Goal: Task Accomplishment & Management: Use online tool/utility

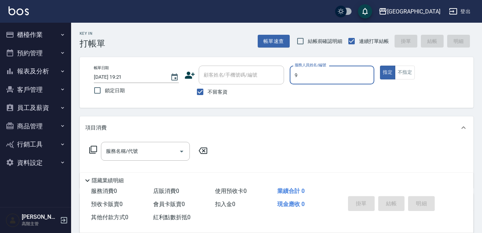
type input "Winnie-9"
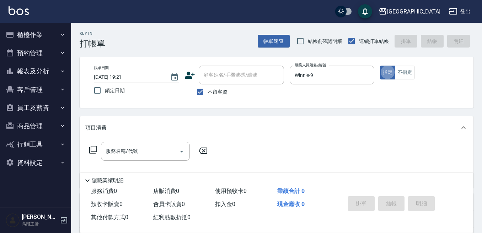
type button "true"
click at [273, 91] on div "不留客資" at bounding box center [233, 92] width 99 height 15
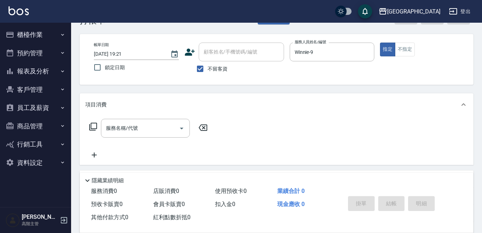
scroll to position [36, 0]
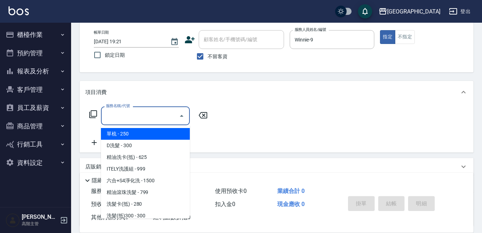
click at [154, 114] on input "服務名稱/代號" at bounding box center [140, 116] width 72 height 12
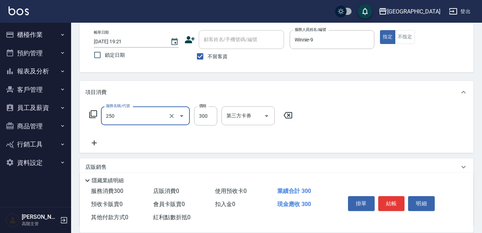
type input "日式洗髮(250)"
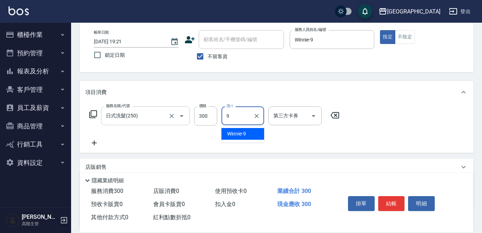
type input "Winnie-9"
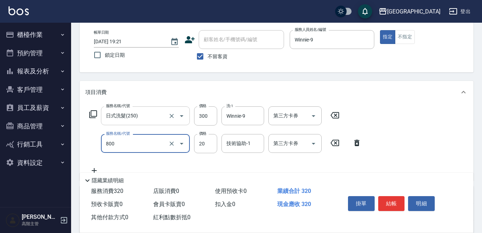
type input "潤絲精(800)"
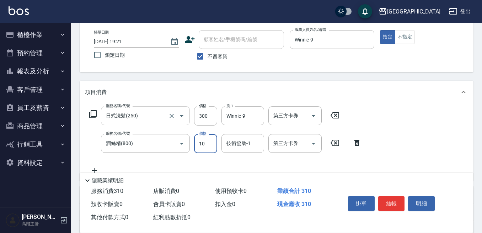
type input "10"
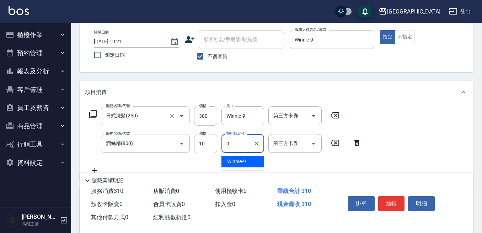
type input "Winnie-9"
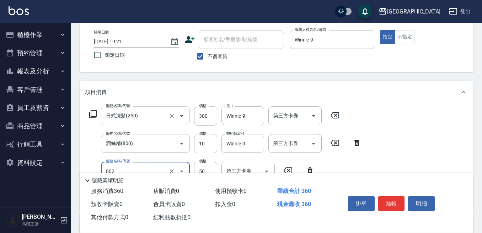
type input "勞水(802)"
type input "80"
click at [394, 196] on button "結帳" at bounding box center [391, 203] width 27 height 15
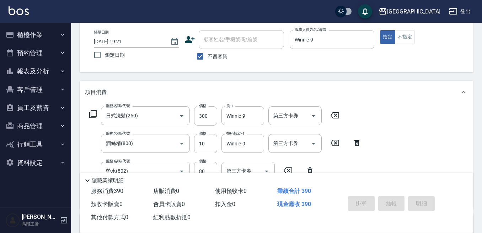
type input "[DATE] 19:25"
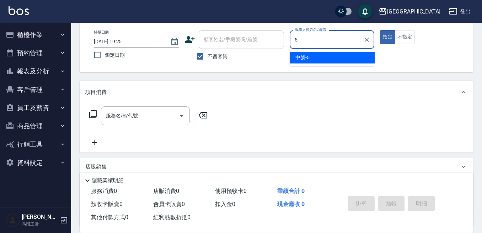
type input "中號-5"
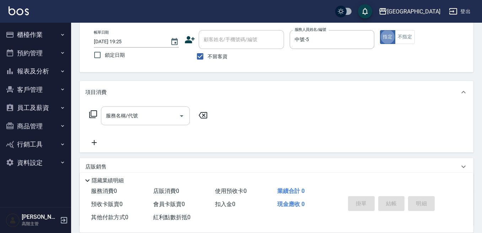
click at [142, 113] on input "服務名稱/代號" at bounding box center [140, 116] width 72 height 12
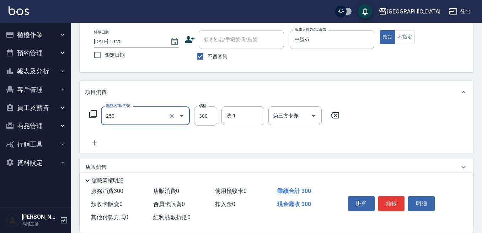
type input "日式洗髮(250)"
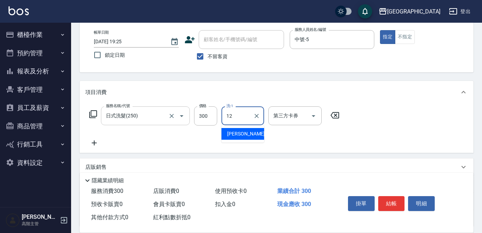
type input "[PERSON_NAME]-12"
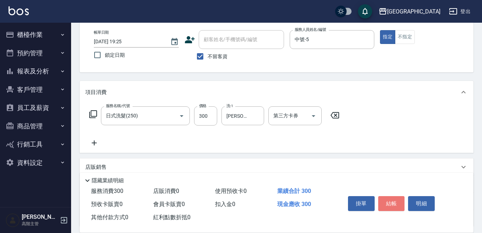
click at [394, 200] on button "結帳" at bounding box center [391, 203] width 27 height 15
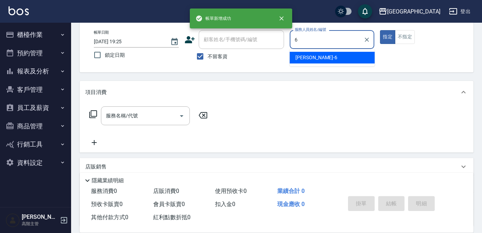
type input "[PERSON_NAME]-6"
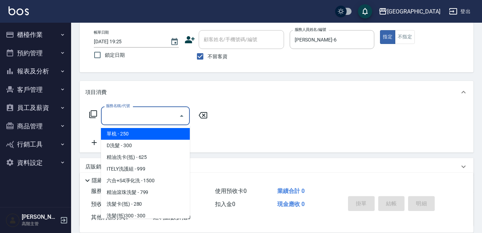
click at [155, 119] on input "服務名稱/代號" at bounding box center [140, 116] width 72 height 12
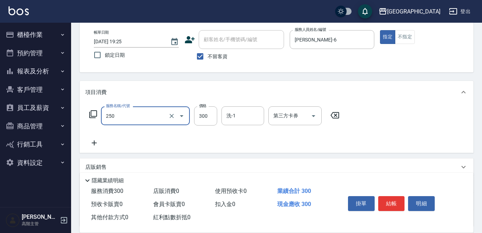
type input "日式洗髮(250)"
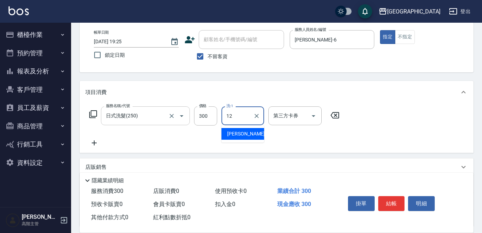
type input "[PERSON_NAME]-12"
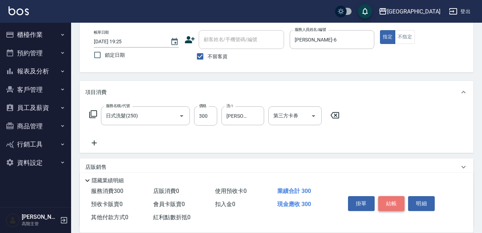
click at [391, 200] on button "結帳" at bounding box center [391, 203] width 27 height 15
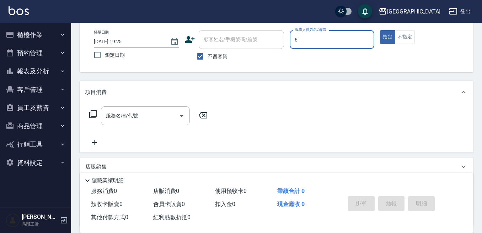
type input "[PERSON_NAME]-6"
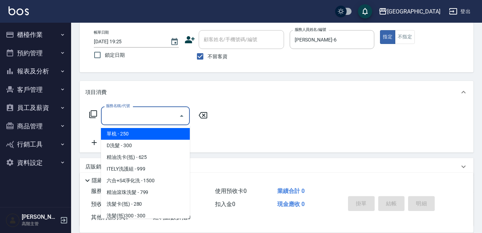
click at [119, 112] on input "服務名稱/代號" at bounding box center [140, 116] width 72 height 12
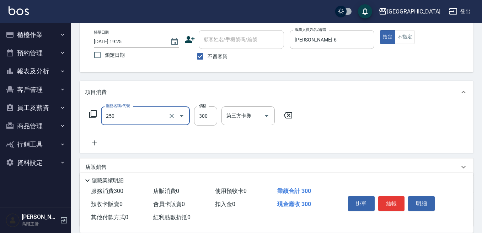
type input "日式洗髮(250)"
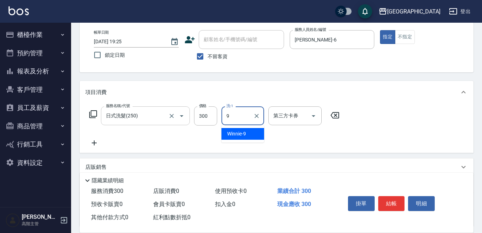
type input "Winnie-9"
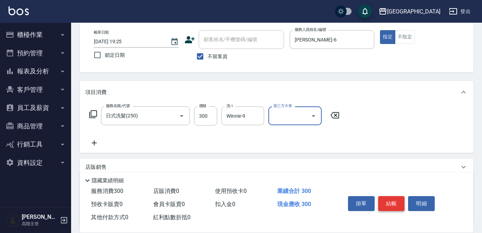
click at [388, 201] on button "結帳" at bounding box center [391, 203] width 27 height 15
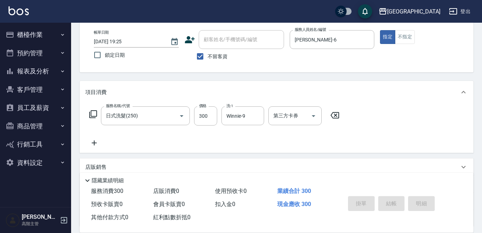
type input "[DATE] 19:26"
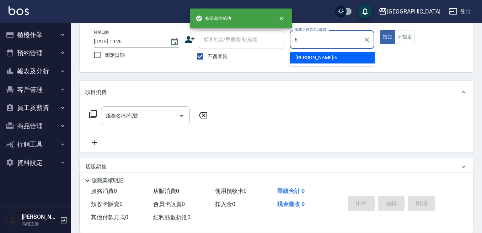
type input "[PERSON_NAME]-6"
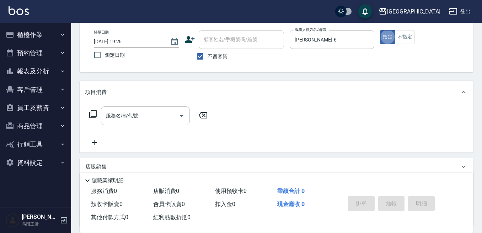
click at [121, 114] on input "服務名稱/代號" at bounding box center [140, 116] width 72 height 12
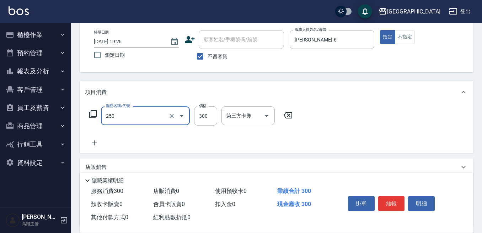
type input "日式洗髮(250)"
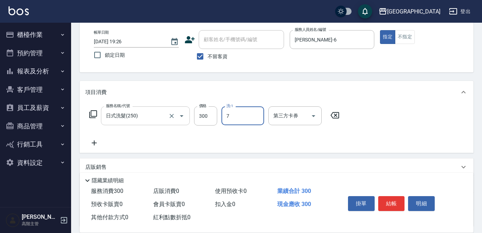
type input "Ruby-7"
click at [394, 198] on button "結帳" at bounding box center [391, 203] width 27 height 15
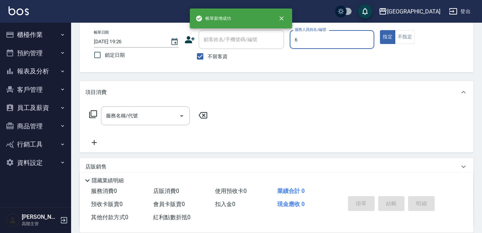
type input "[PERSON_NAME]-6"
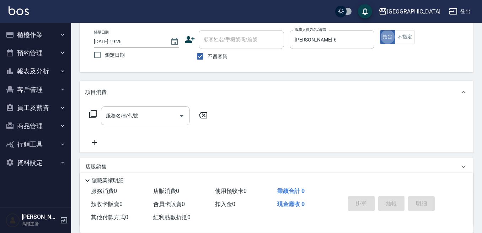
click at [155, 114] on input "服務名稱/代號" at bounding box center [140, 116] width 72 height 12
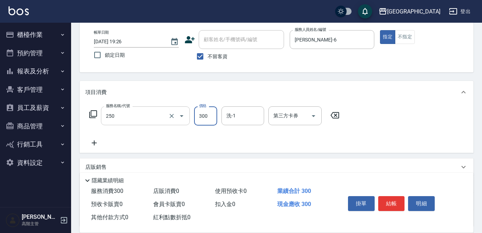
type input "日式洗髮(250)"
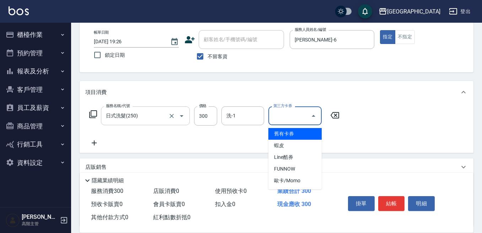
type input "舊有卡券"
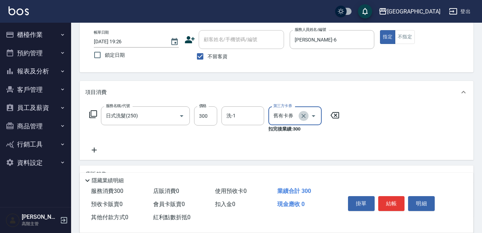
drag, startPoint x: 304, startPoint y: 116, endPoint x: 284, endPoint y: 120, distance: 19.7
click at [300, 116] on icon "Clear" at bounding box center [303, 116] width 7 height 7
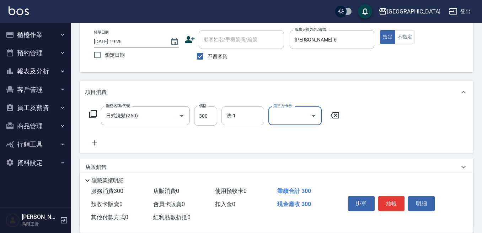
click at [244, 120] on input "洗-1" at bounding box center [242, 116] width 36 height 12
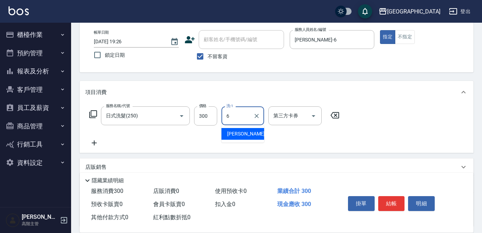
type input "[PERSON_NAME]-6"
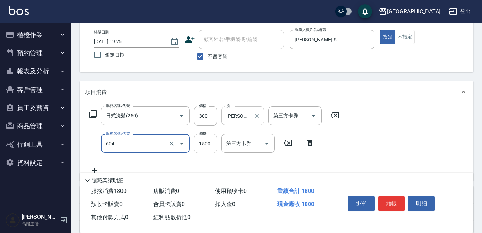
type input "5G科技護髮(604)"
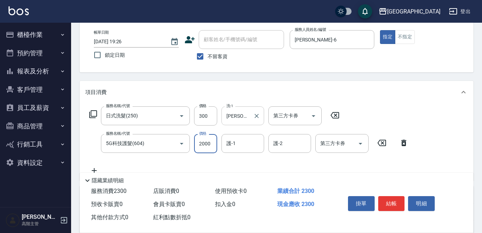
type input "2000"
type input "[PERSON_NAME]-6"
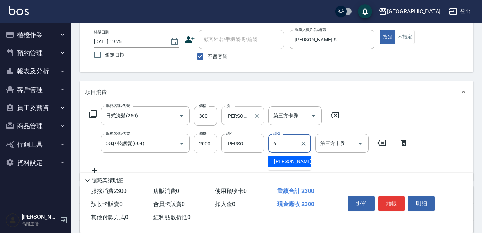
type input "[PERSON_NAME]-6"
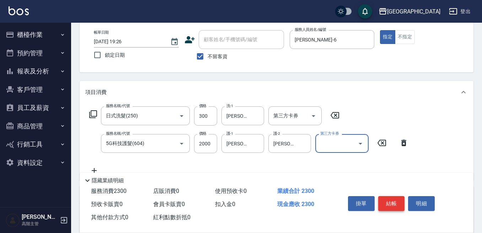
click at [395, 201] on button "結帳" at bounding box center [391, 203] width 27 height 15
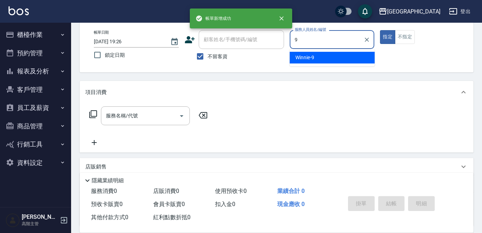
type input "Winnie-9"
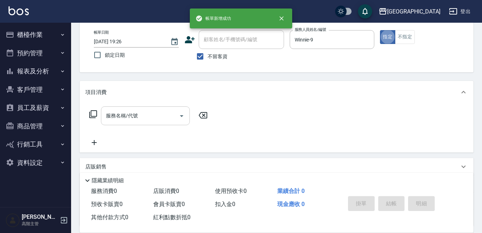
click at [132, 109] on div "服務名稱/代號" at bounding box center [145, 116] width 89 height 19
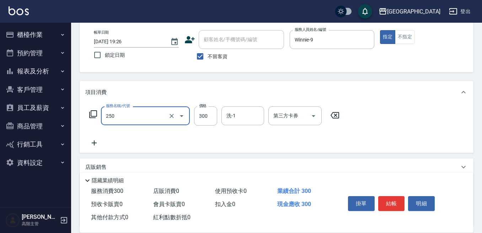
type input "日式洗髮(250)"
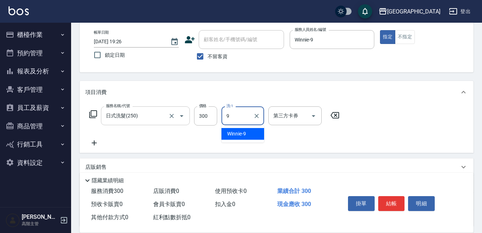
type input "Winnie-9"
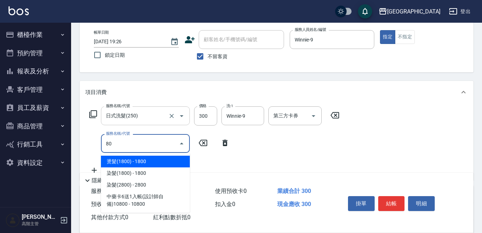
type input "8"
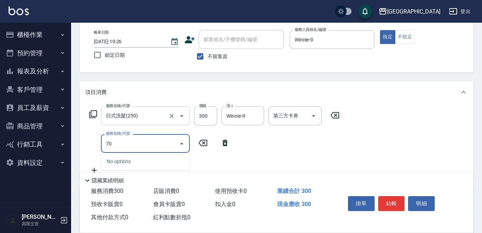
type input "7"
type input "電棒(803)"
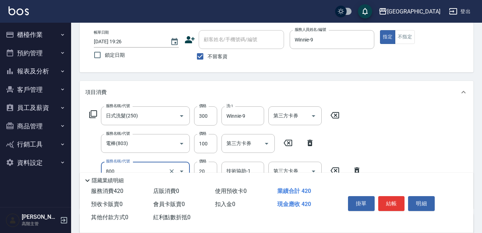
type input "潤絲精(800)"
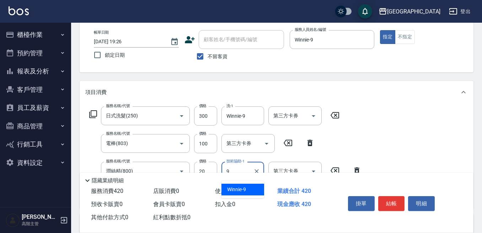
type input "Winnie-9"
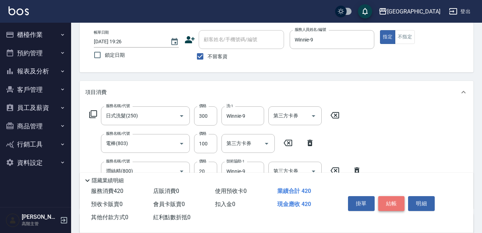
click at [397, 203] on button "結帳" at bounding box center [391, 203] width 27 height 15
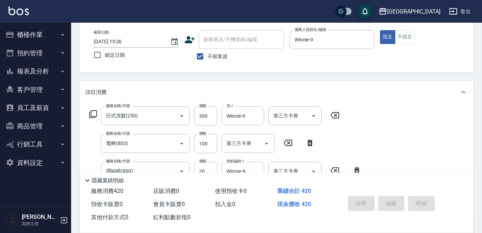
type input "[DATE] 19:27"
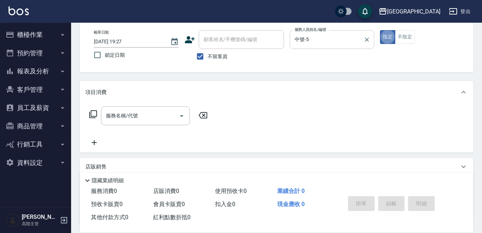
click at [310, 39] on input "中號-5" at bounding box center [327, 39] width 68 height 12
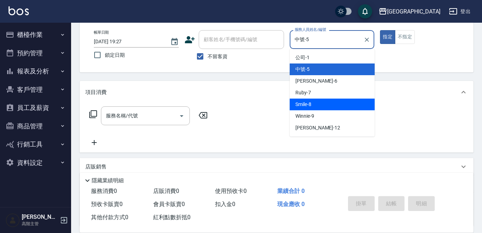
click at [317, 99] on div "Smile -8" at bounding box center [331, 105] width 85 height 12
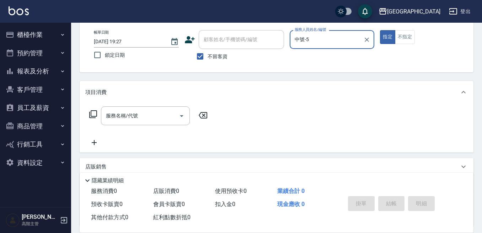
type input "Smile-8"
click at [146, 115] on input "服務名稱/代號" at bounding box center [140, 116] width 72 height 12
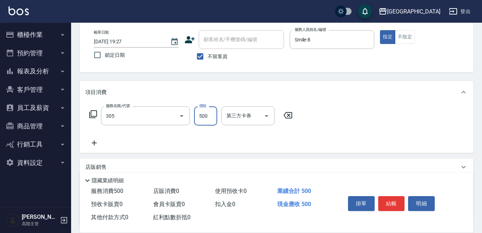
type input "剪髮500(305)"
click at [381, 200] on button "結帳" at bounding box center [391, 203] width 27 height 15
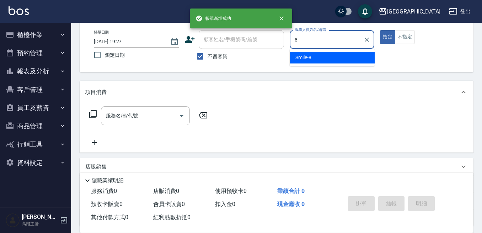
type input "Smile-8"
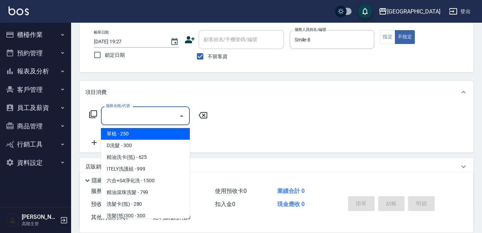
click at [141, 117] on input "服務名稱/代號" at bounding box center [140, 116] width 72 height 12
click at [122, 138] on span "單梳 - 250" at bounding box center [145, 134] width 89 height 12
type input "單梳(200)"
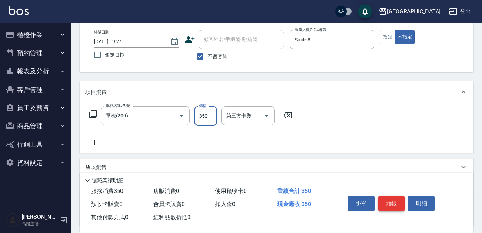
type input "350"
click at [386, 208] on button "結帳" at bounding box center [391, 203] width 27 height 15
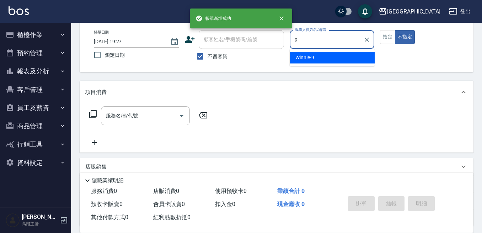
type input "9"
type button "false"
type input "Winnie-9"
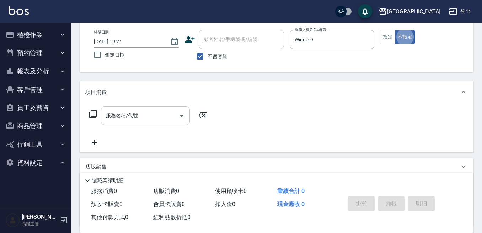
click at [154, 107] on div "服務名稱/代號" at bounding box center [145, 116] width 89 height 19
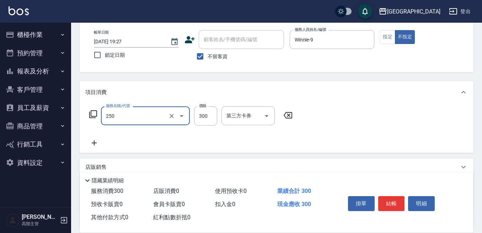
type input "日式洗髮(250)"
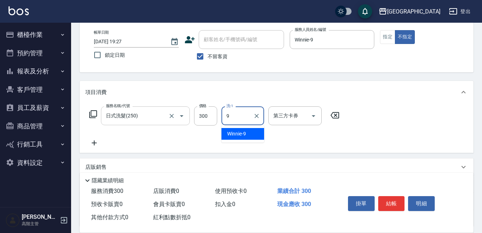
type input "Winnie-9"
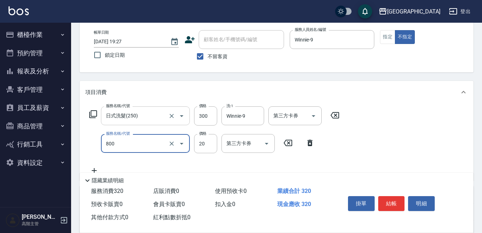
type input "潤絲精(800)"
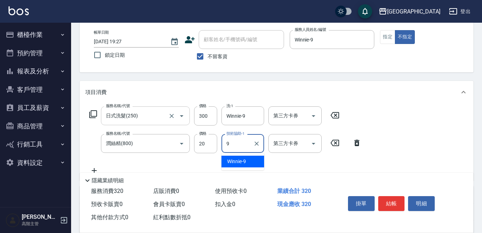
type input "Winnie-9"
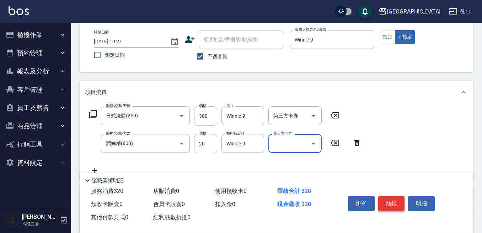
click at [389, 197] on button "結帳" at bounding box center [391, 203] width 27 height 15
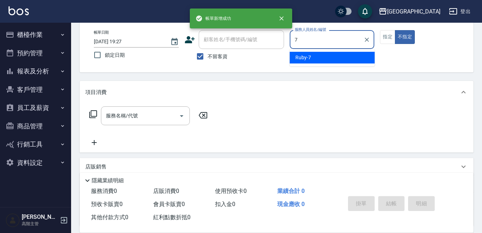
type input "Ruby-7"
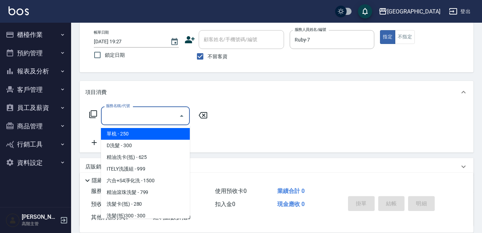
click at [134, 112] on input "服務名稱/代號" at bounding box center [140, 116] width 72 height 12
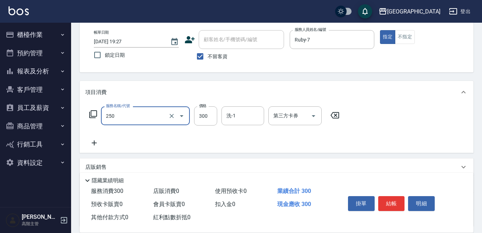
type input "日式洗髮(250)"
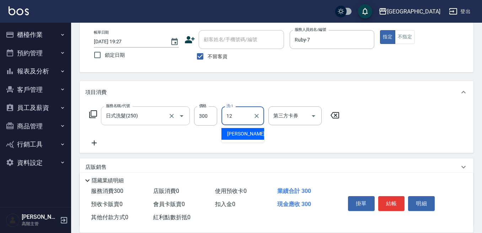
type input "[PERSON_NAME]-12"
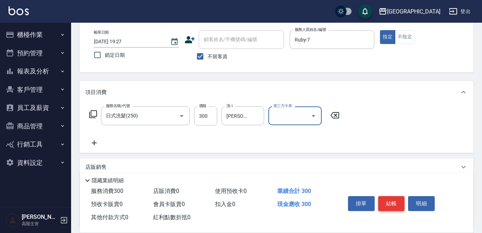
click at [398, 199] on button "結帳" at bounding box center [391, 203] width 27 height 15
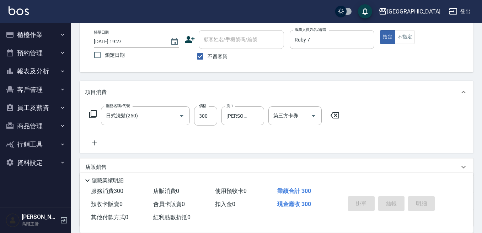
type input "[DATE] 19:28"
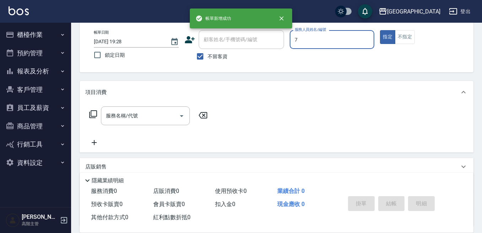
type input "Ruby-7"
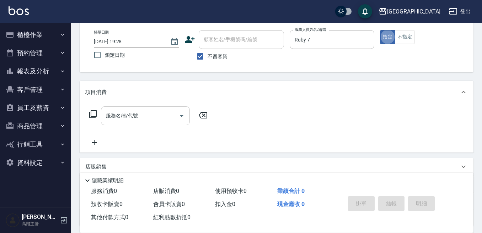
click at [163, 119] on input "服務名稱/代號" at bounding box center [140, 116] width 72 height 12
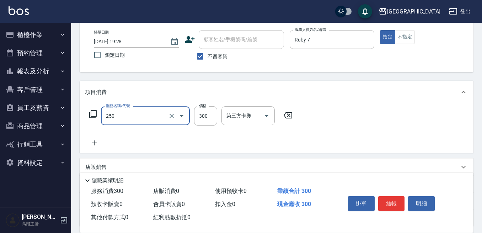
type input "日式洗髮(250)"
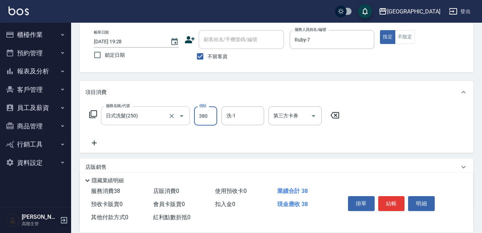
type input "380"
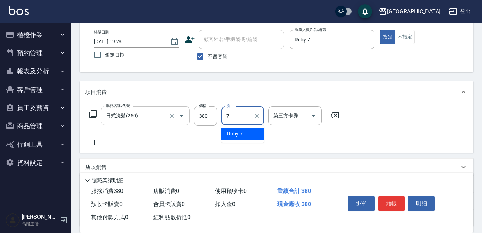
type input "Ruby-7"
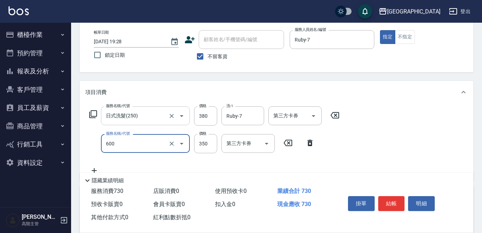
type input "護髮 (自備）(600)"
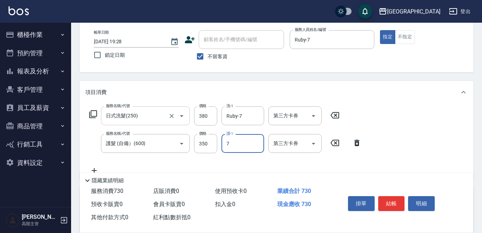
type input "Ruby-7"
click at [391, 197] on button "結帳" at bounding box center [391, 203] width 27 height 15
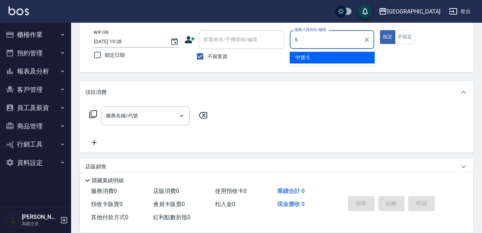
type input "中號-5"
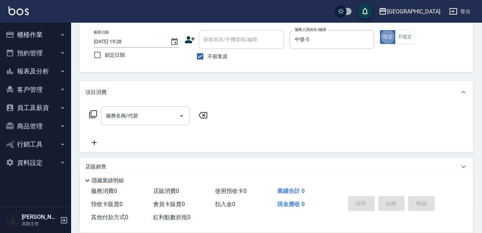
click at [123, 119] on input "服務名稱/代號" at bounding box center [140, 116] width 72 height 12
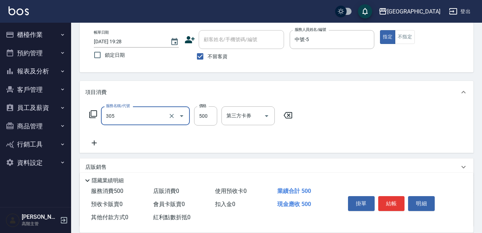
type input "剪髮500(305)"
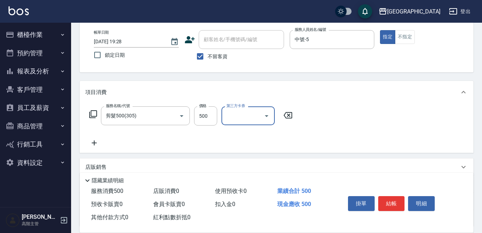
click at [389, 203] on button "結帳" at bounding box center [391, 203] width 27 height 15
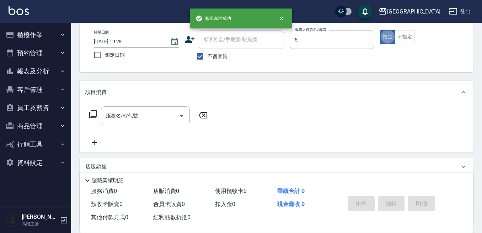
type input "中號-5"
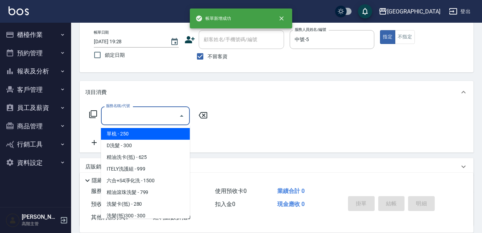
click at [131, 115] on input "服務名稱/代號" at bounding box center [140, 116] width 72 height 12
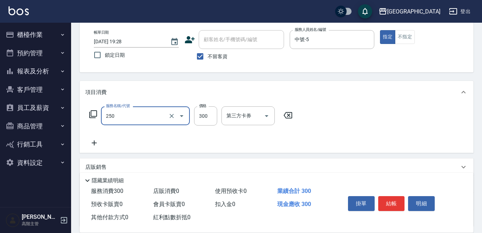
type input "日式洗髮(250)"
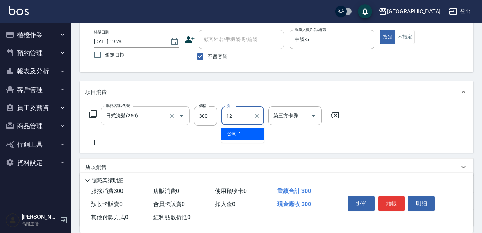
type input "[PERSON_NAME]-12"
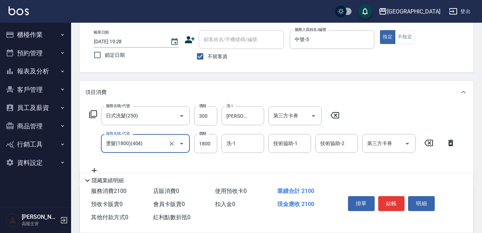
type input "燙髮(1800)(404)"
click at [433, 147] on icon at bounding box center [428, 143] width 18 height 9
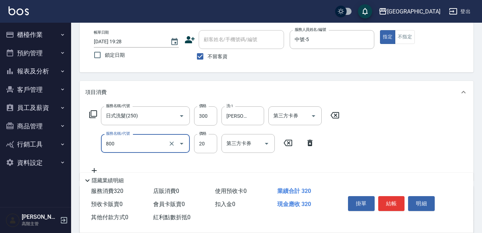
type input "潤絲精(800)"
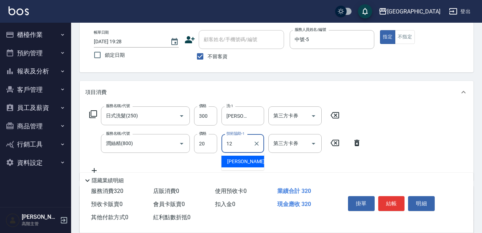
type input "[PERSON_NAME]-12"
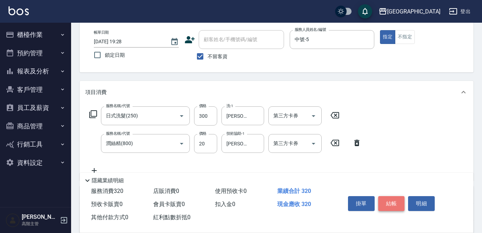
click at [397, 197] on button "結帳" at bounding box center [391, 203] width 27 height 15
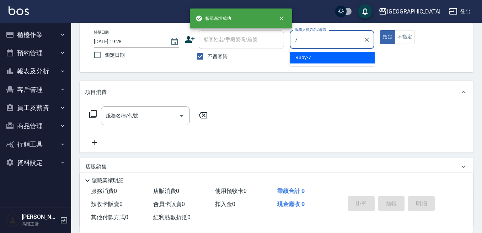
type input "Ruby-7"
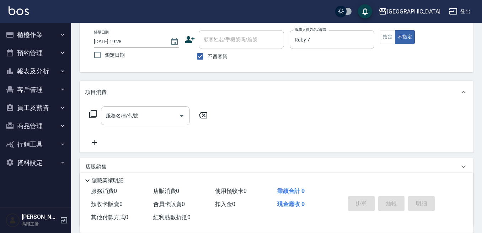
click at [131, 124] on div "服務名稱/代號" at bounding box center [145, 116] width 89 height 19
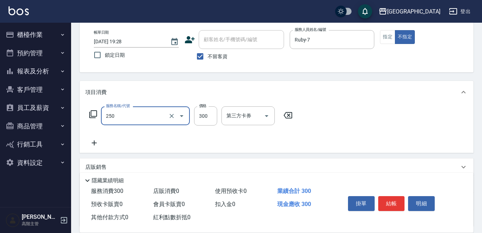
type input "日式洗髮(250)"
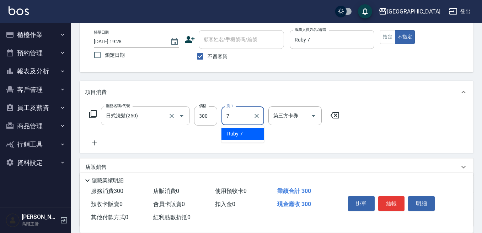
type input "Ruby-7"
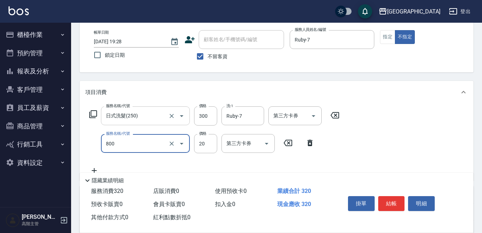
type input "潤絲精(800)"
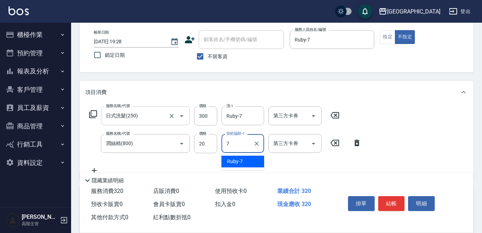
type input "Ruby-7"
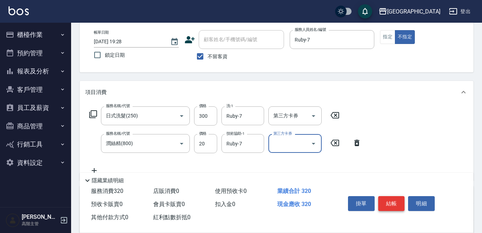
click at [390, 196] on button "結帳" at bounding box center [391, 203] width 27 height 15
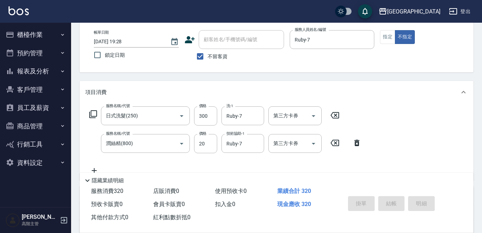
type input "[DATE] 19:29"
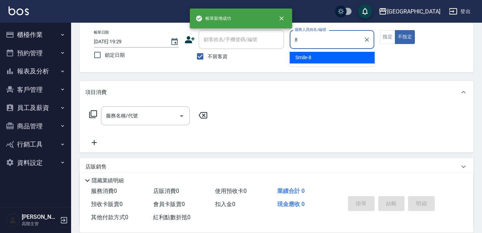
type input "Smile-8"
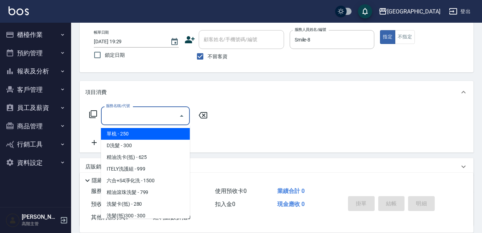
click at [142, 116] on input "服務名稱/代號" at bounding box center [140, 116] width 72 height 12
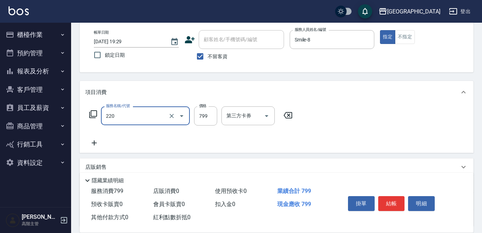
type input "精油滾珠洗髮(220)"
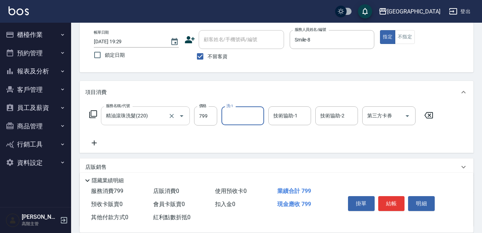
type input "7"
type input "Smile-8"
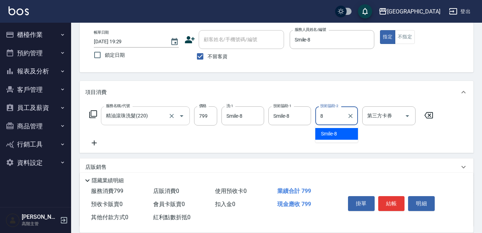
type input "Smile-8"
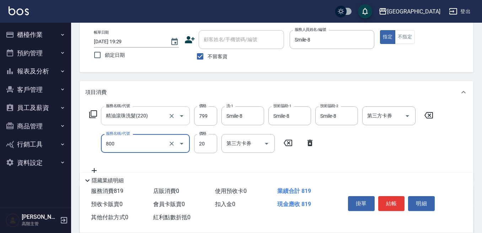
type input "潤絲精(800)"
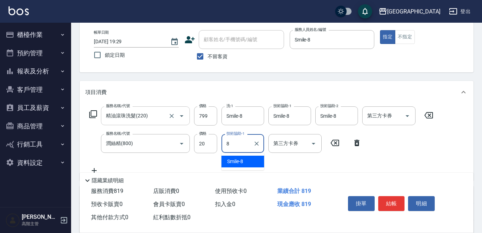
type input "Smile-8"
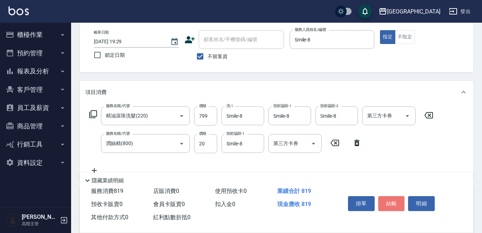
click at [401, 197] on button "結帳" at bounding box center [391, 203] width 27 height 15
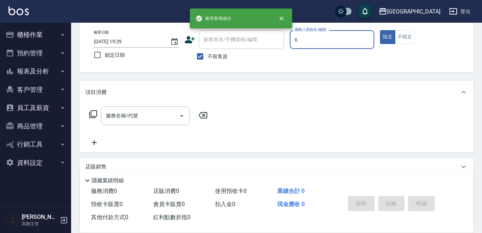
type input "[PERSON_NAME]-6"
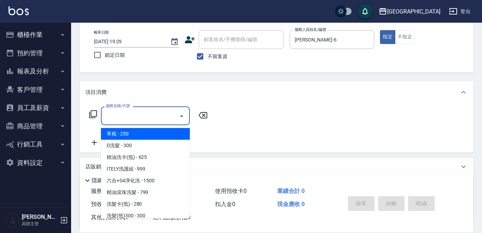
click at [173, 112] on input "服務名稱/代號" at bounding box center [140, 116] width 72 height 12
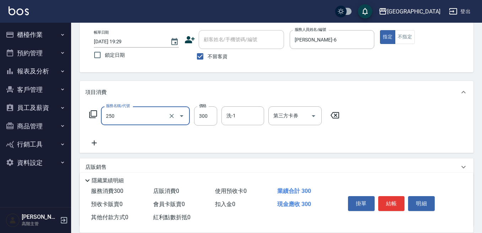
type input "日式洗髮(250)"
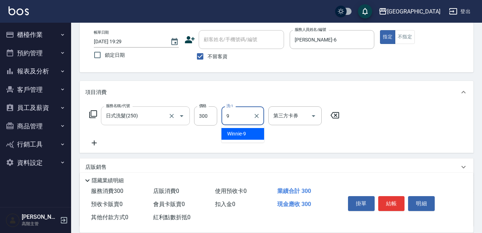
type input "Winnie-9"
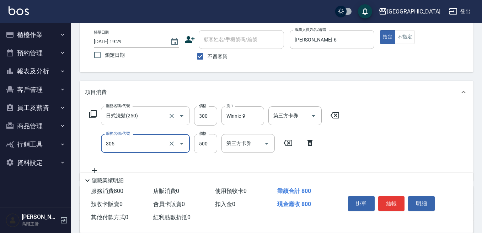
type input "剪髮500(305)"
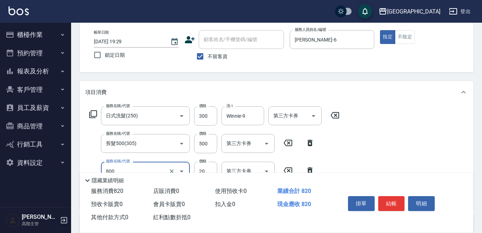
type input "潤絲精(800)"
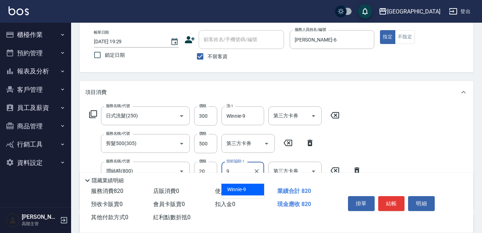
type input "Winnie-9"
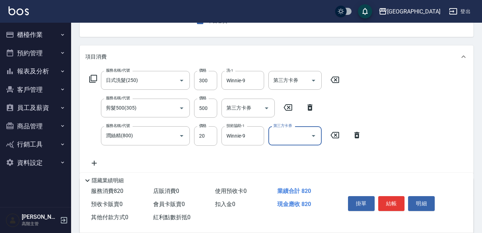
scroll to position [107, 0]
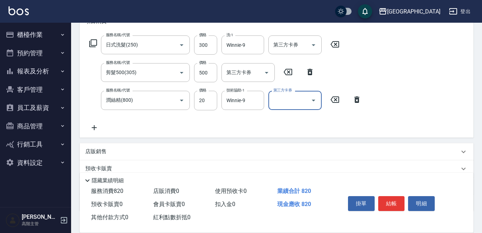
click at [91, 151] on p "店販銷售" at bounding box center [95, 151] width 21 height 7
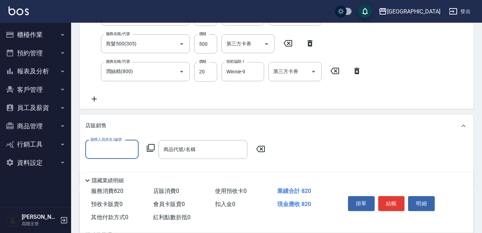
scroll to position [178, 0]
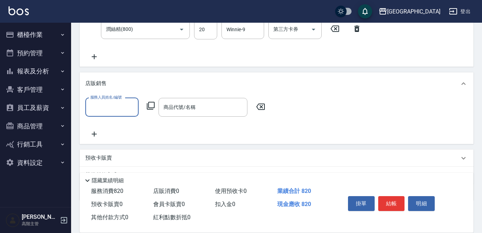
click at [119, 107] on input "服務人員姓名/編號" at bounding box center [111, 107] width 47 height 12
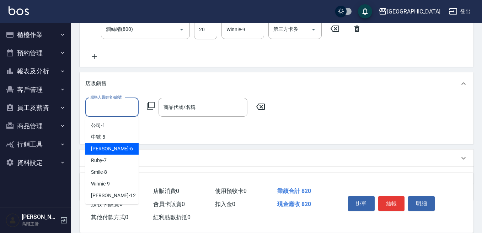
click at [103, 149] on span "[PERSON_NAME] -6" at bounding box center [112, 148] width 42 height 7
type input "[PERSON_NAME]-6"
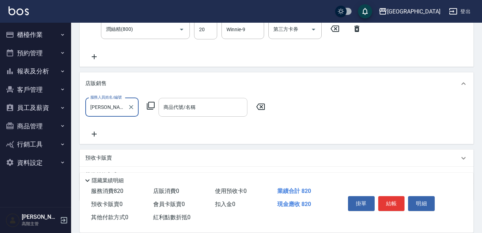
click at [172, 109] on div "商品代號/名稱 商品代號/名稱" at bounding box center [202, 107] width 89 height 19
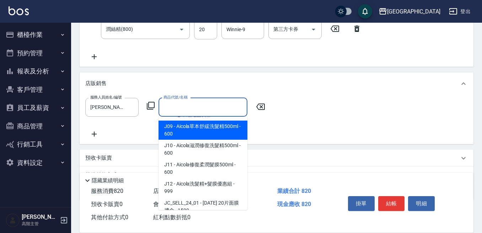
scroll to position [994, 0]
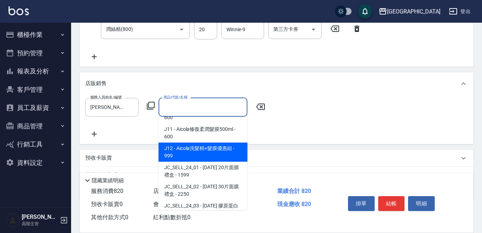
click at [198, 162] on span "J12 - Aicola洗髮精+髮膜優惠組 - 999" at bounding box center [202, 152] width 89 height 19
type input "Aicola洗髮精+髮膜優惠組"
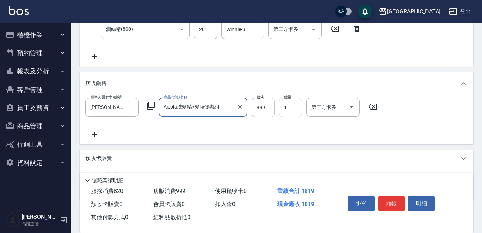
click at [267, 108] on input "999" at bounding box center [262, 107] width 23 height 19
type input "1100"
click at [240, 140] on div "服務人員姓名/編號 [PERSON_NAME]-6 服務人員姓名/編號 商品代號/名稱 Aicola洗髮精+髮膜優惠組 商品代號/名稱 價格 1100 價格 …" at bounding box center [277, 119] width 394 height 49
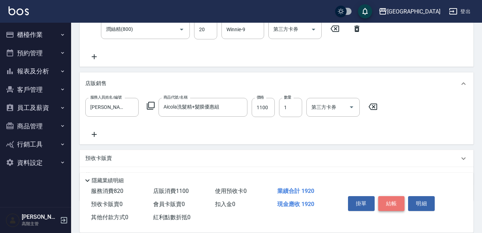
click at [384, 196] on button "結帳" at bounding box center [391, 203] width 27 height 15
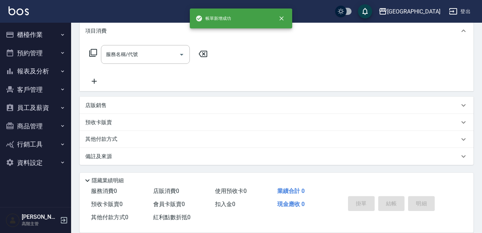
scroll to position [0, 0]
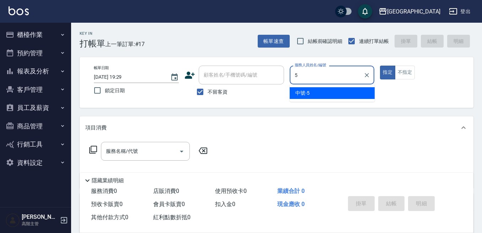
type input "中號-5"
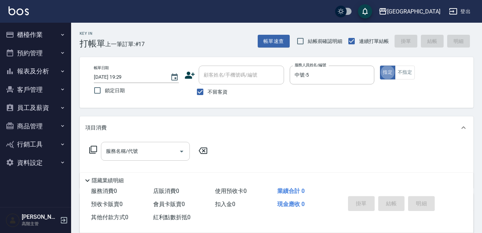
click at [142, 158] on input "服務名稱/代號" at bounding box center [140, 151] width 72 height 12
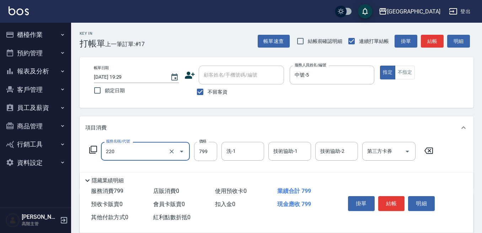
type input "精油滾珠洗髮(220)"
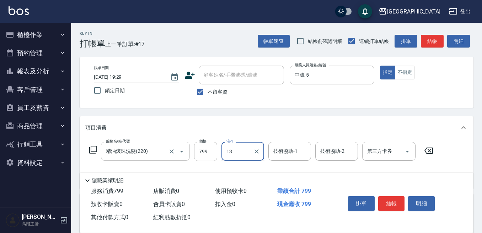
type input "13"
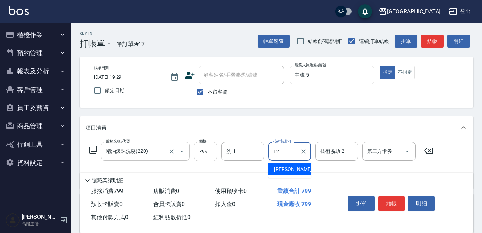
type input "[PERSON_NAME]-12"
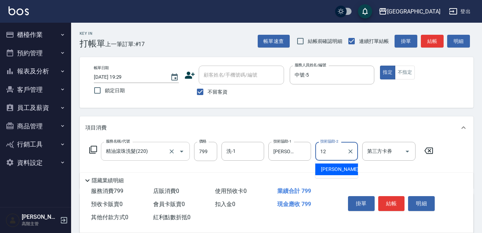
type input "[PERSON_NAME]-12"
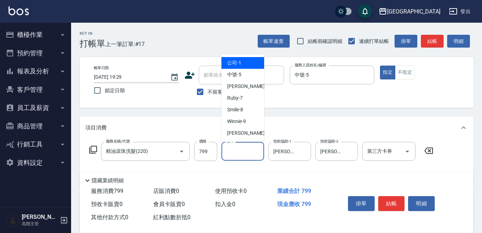
click at [237, 157] on input "洗-1" at bounding box center [242, 151] width 36 height 12
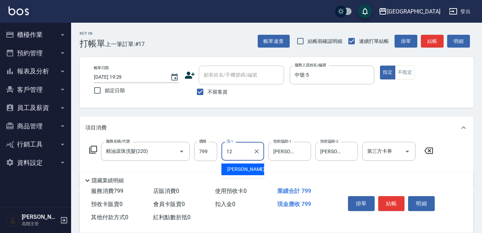
type input "[PERSON_NAME]-12"
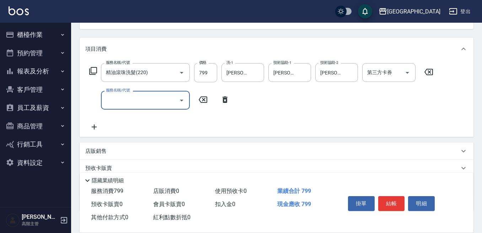
scroll to position [71, 0]
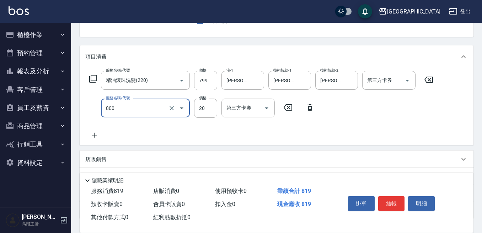
type input "潤絲精(800)"
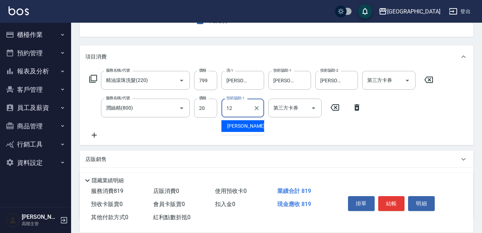
type input "[PERSON_NAME]-12"
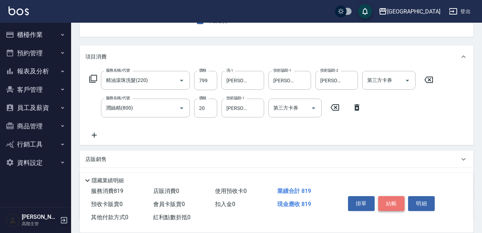
click at [386, 198] on button "結帳" at bounding box center [391, 203] width 27 height 15
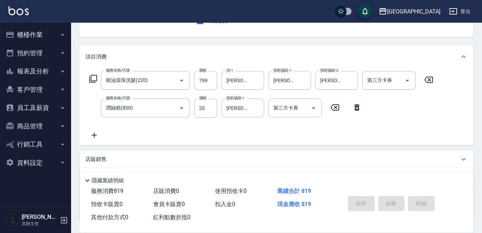
type input "[DATE] 19:30"
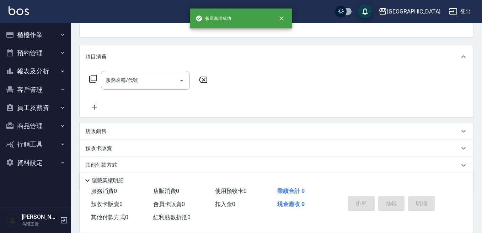
scroll to position [69, 0]
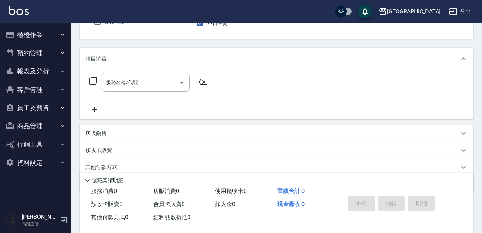
type input "[PERSON_NAME]-6"
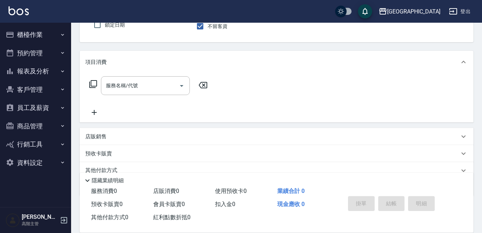
scroll to position [30, 0]
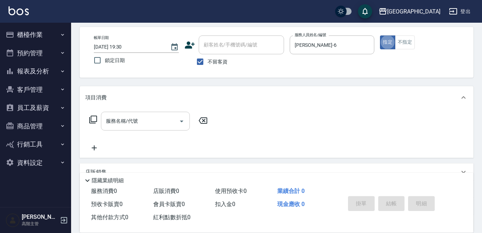
click at [147, 122] on input "服務名稱/代號" at bounding box center [140, 121] width 72 height 12
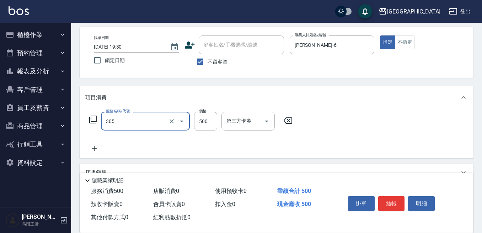
type input "剪髮500(305)"
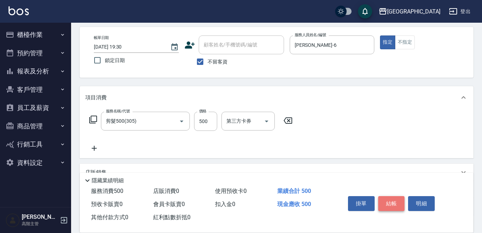
click at [399, 200] on button "結帳" at bounding box center [391, 203] width 27 height 15
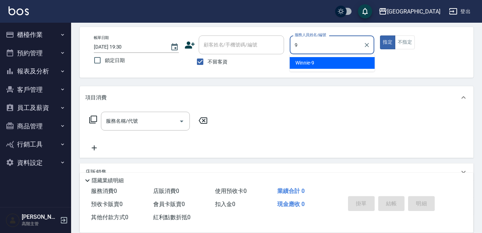
type input "Winnie-9"
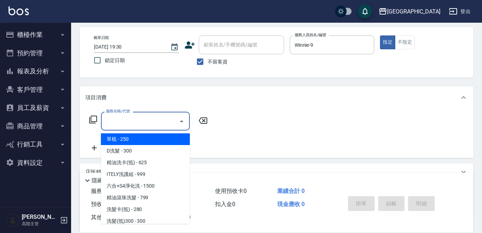
click at [146, 125] on input "服務名稱/代號" at bounding box center [140, 121] width 72 height 12
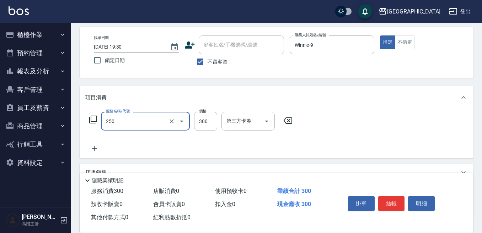
type input "日式洗髮(250)"
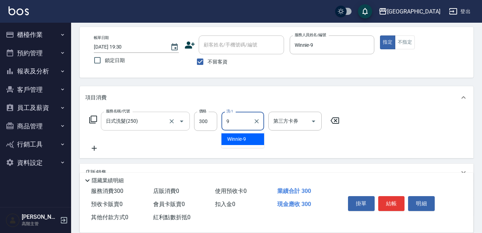
type input "Winnie-9"
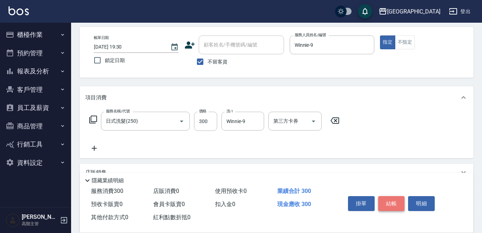
click at [384, 196] on button "結帳" at bounding box center [391, 203] width 27 height 15
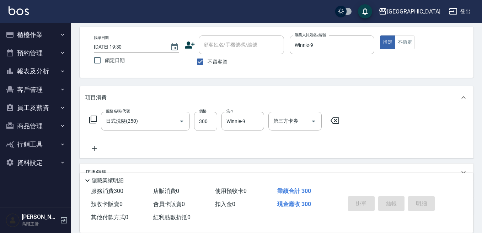
type input "[DATE] 19:32"
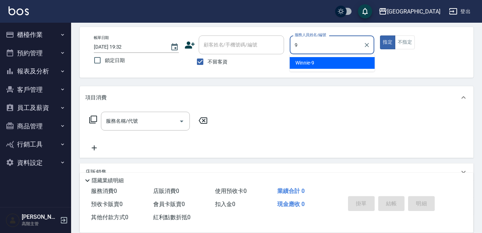
type input "Winnie-9"
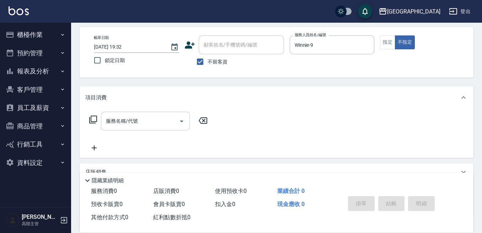
click at [118, 114] on div "服務名稱/代號" at bounding box center [145, 121] width 89 height 19
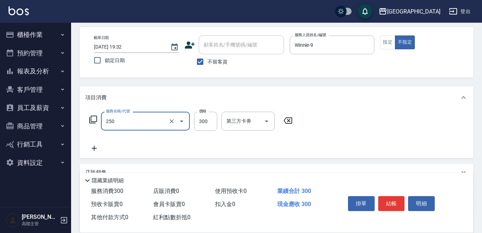
type input "日式洗髮(250)"
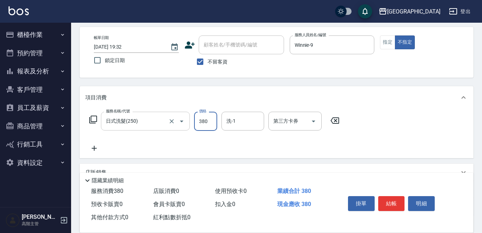
type input "380"
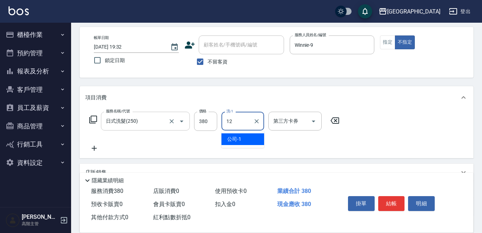
type input "[PERSON_NAME]-12"
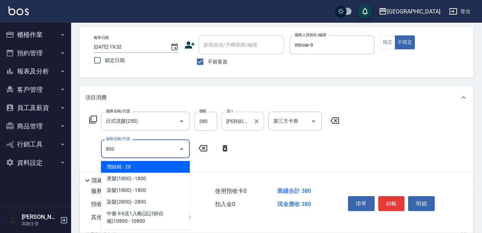
type input "潤絲精(800)"
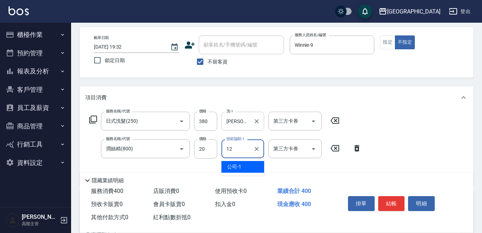
type input "[PERSON_NAME]-12"
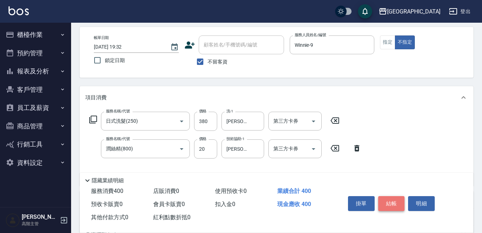
click at [384, 201] on button "結帳" at bounding box center [391, 203] width 27 height 15
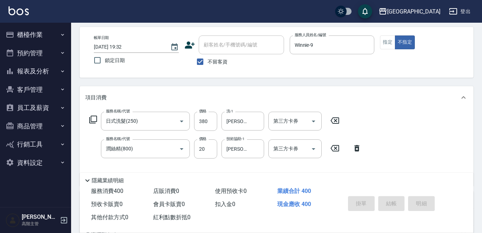
type input "[DATE] 19:41"
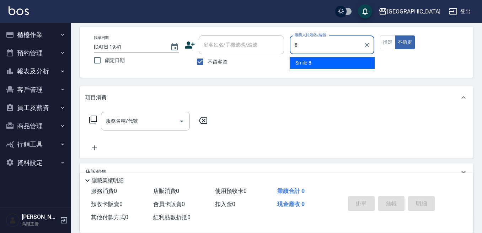
type input "Smile-8"
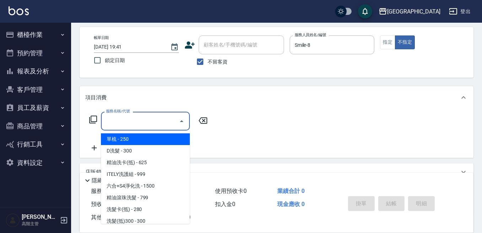
click at [167, 119] on input "服務名稱/代號" at bounding box center [140, 121] width 72 height 12
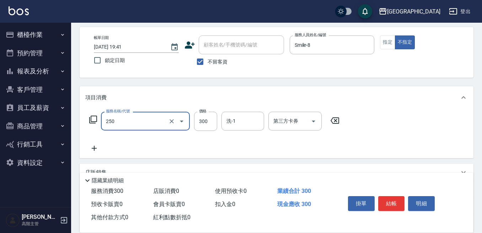
type input "日式洗髮(250)"
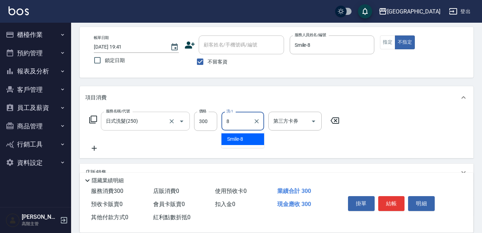
type input "Smile-8"
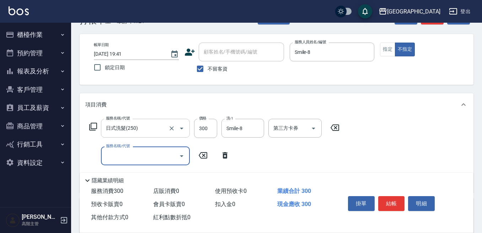
scroll to position [36, 0]
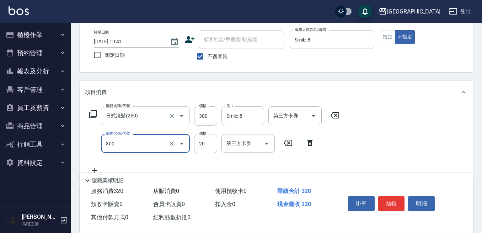
type input "潤絲精(800)"
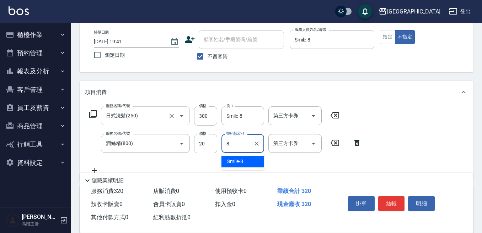
type input "Smile-8"
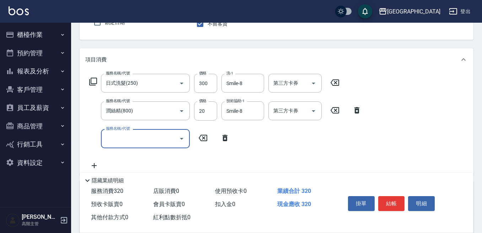
scroll to position [71, 0]
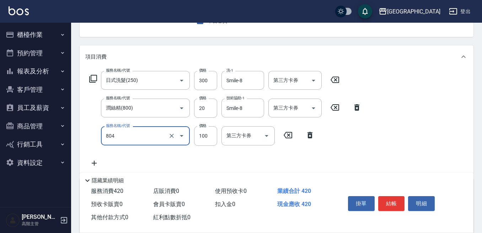
type input "涼洗髮精(804)"
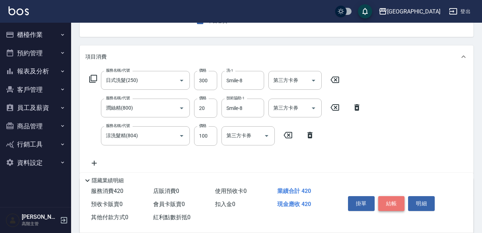
click at [394, 199] on button "結帳" at bounding box center [391, 203] width 27 height 15
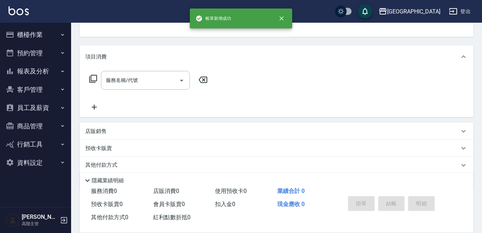
scroll to position [69, 0]
click at [9, 29] on button "櫃檯作業" at bounding box center [35, 35] width 65 height 18
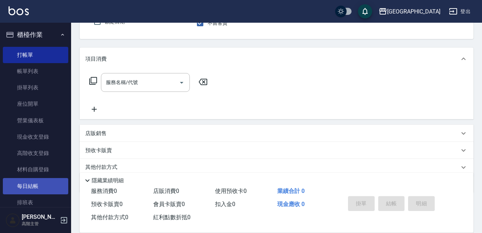
click at [34, 189] on link "每日結帳" at bounding box center [35, 186] width 65 height 16
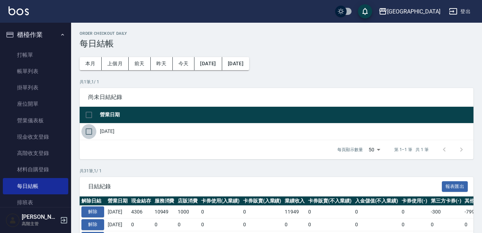
click at [88, 124] on input "checkbox" at bounding box center [88, 131] width 15 height 15
checkbox input "true"
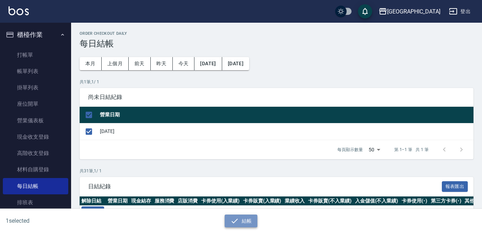
click at [238, 219] on icon "button" at bounding box center [234, 221] width 9 height 9
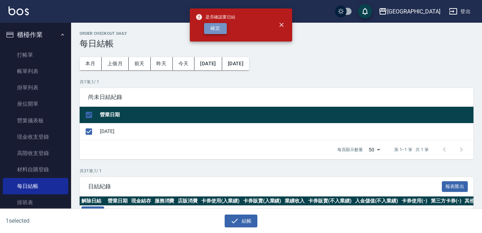
click at [223, 29] on button "確定" at bounding box center [215, 28] width 23 height 11
checkbox input "false"
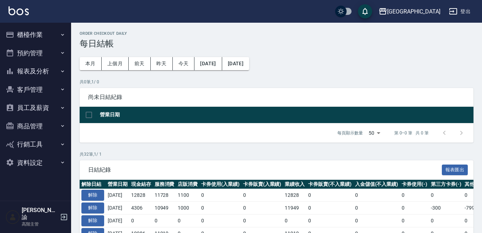
click at [45, 69] on button "報表及分析" at bounding box center [35, 71] width 65 height 18
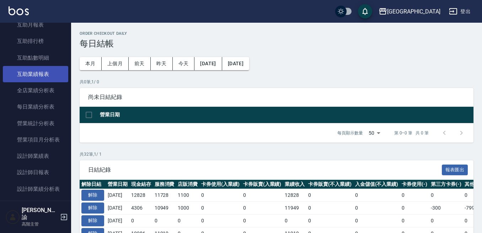
scroll to position [178, 0]
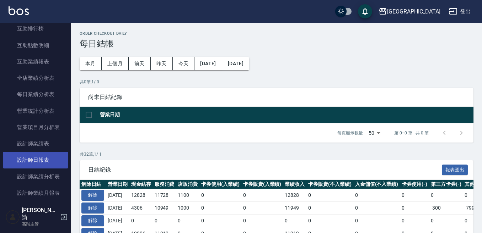
click at [45, 164] on link "設計師日報表" at bounding box center [35, 160] width 65 height 16
